Goal: Obtain resource: Download file/media

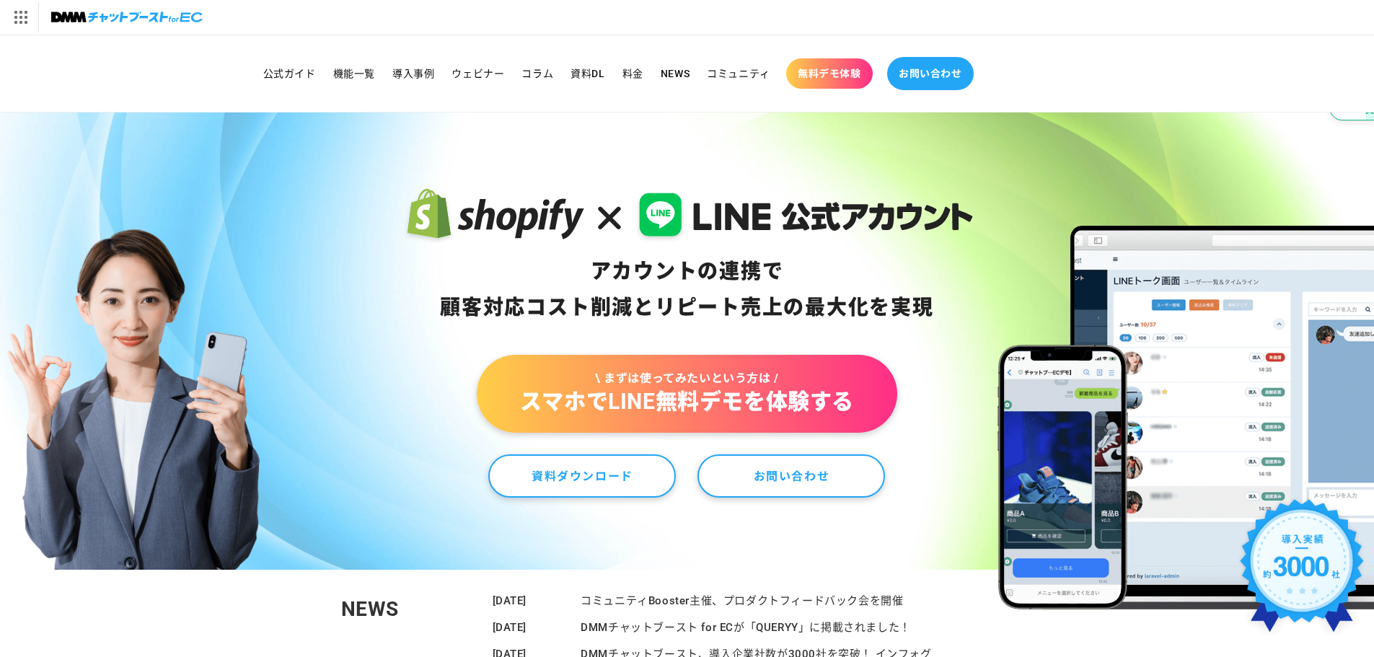
click at [918, 77] on span "お問い合わせ" at bounding box center [930, 73] width 63 height 13
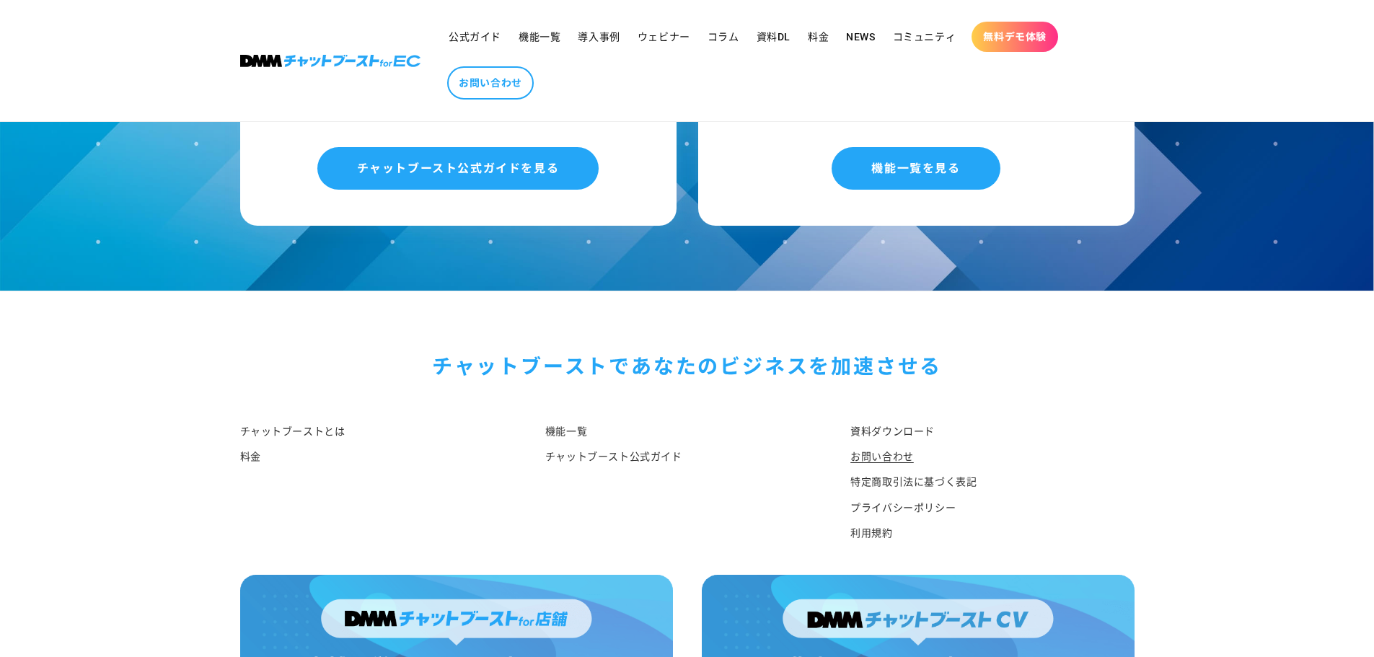
scroll to position [1443, 0]
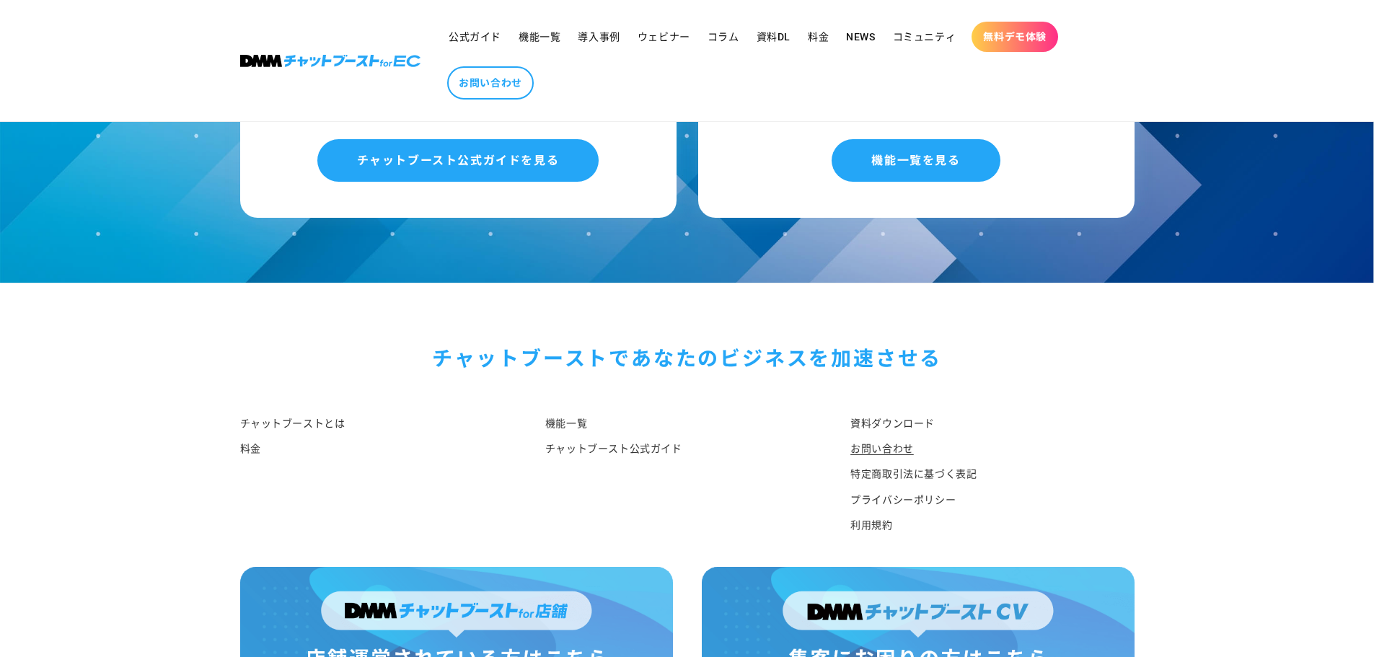
click at [1125, 446] on ul "資料ダウンロード お問い合わせ 特定商取引法に基づく表記 プライバシーポリシー 利用規約" at bounding box center [993, 475] width 284 height 125
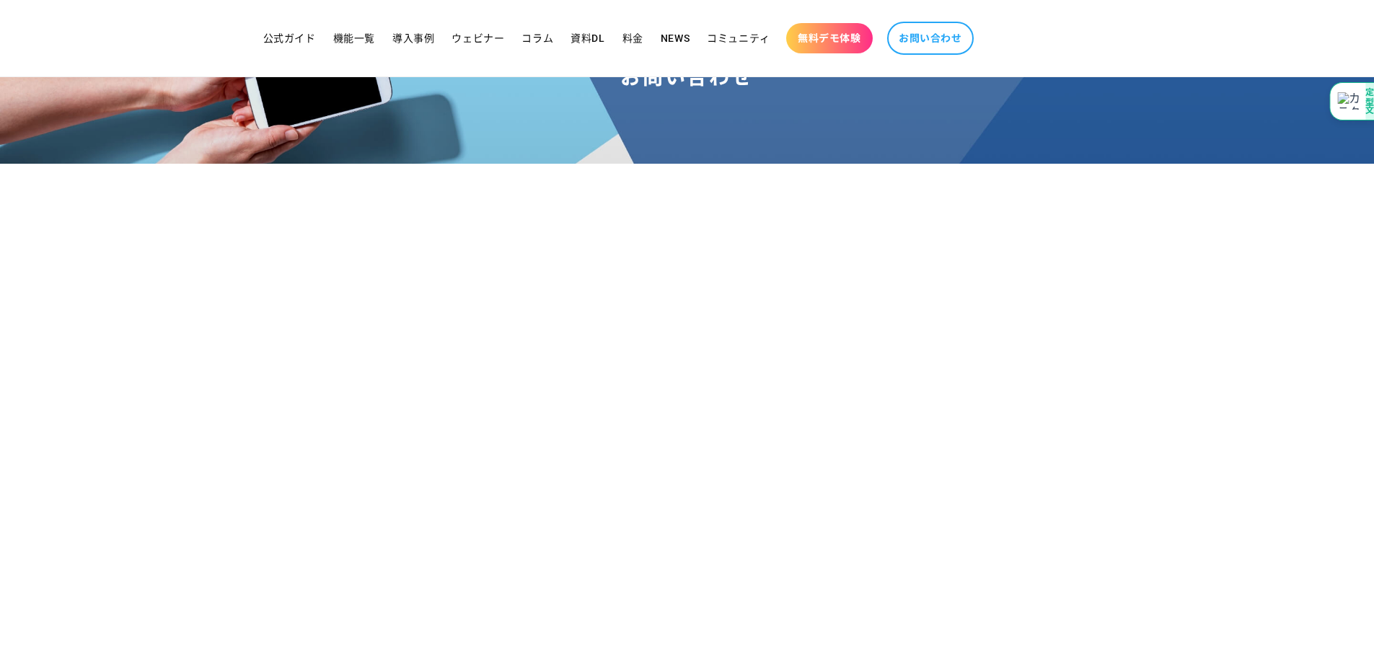
scroll to position [0, 0]
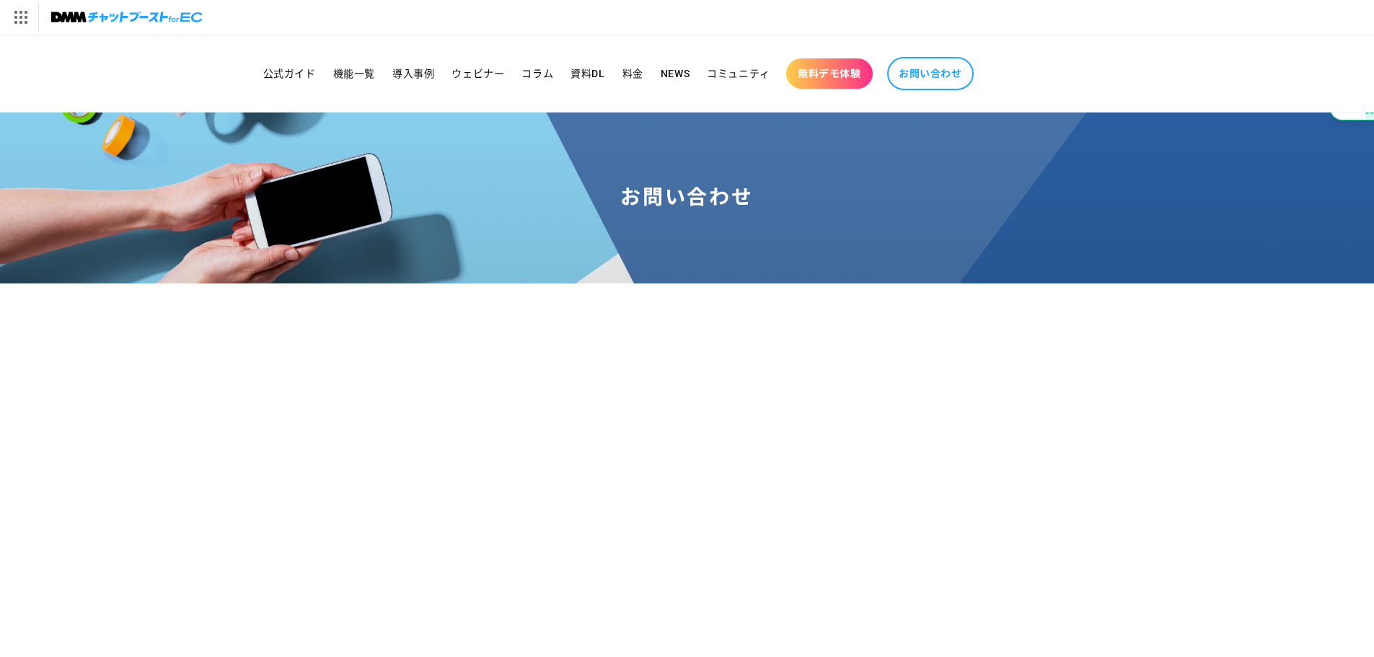
click at [118, 23] on img at bounding box center [126, 17] width 151 height 20
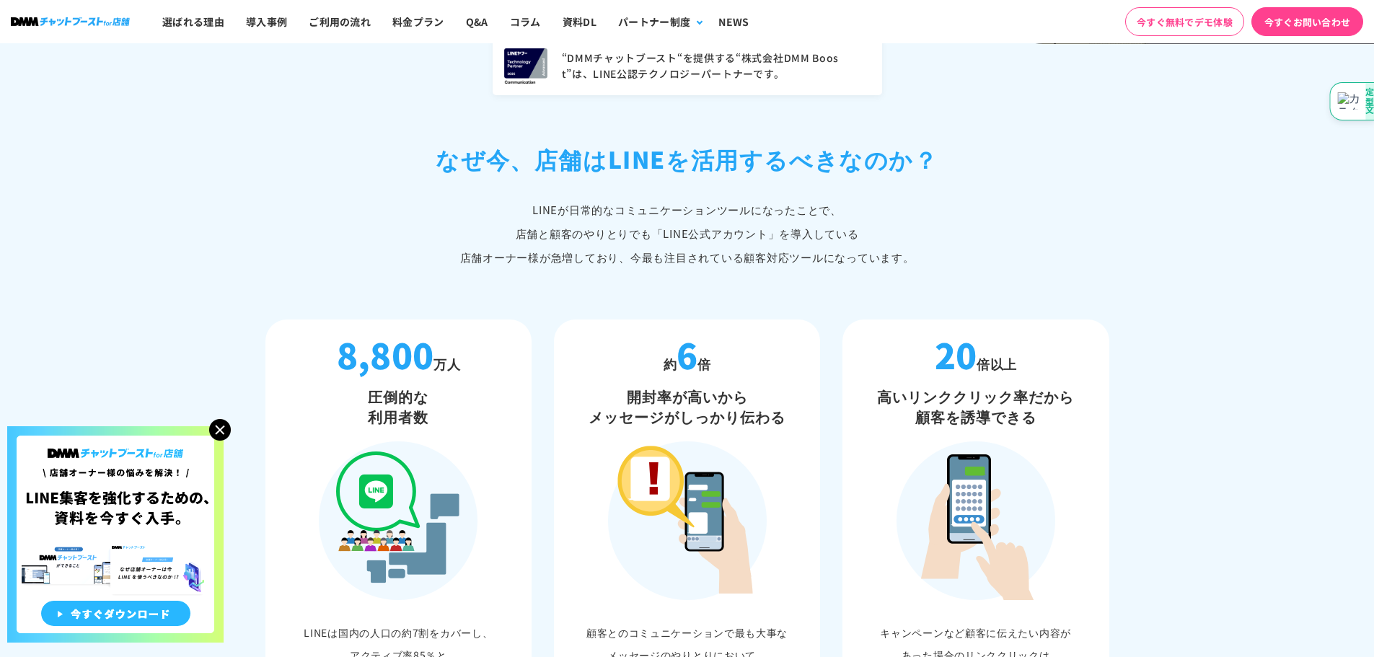
scroll to position [433, 0]
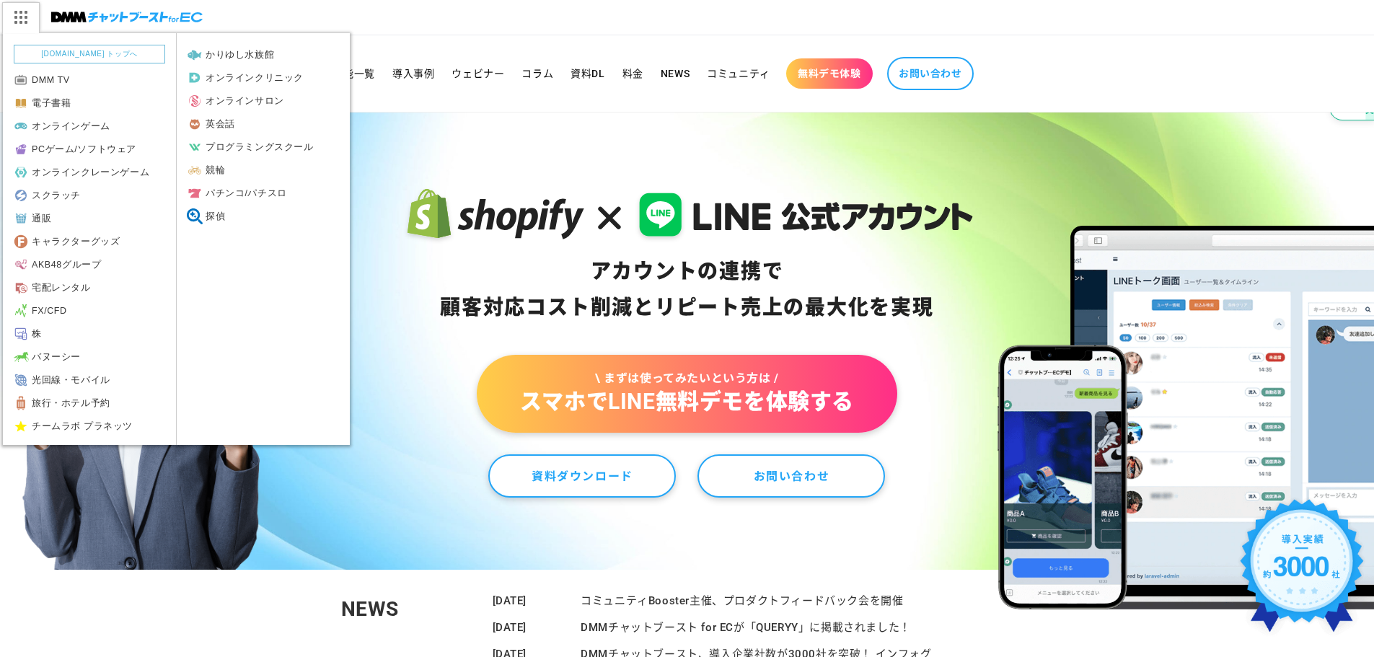
click at [22, 20] on img at bounding box center [20, 17] width 36 height 30
